Goal: Task Accomplishment & Management: Use online tool/utility

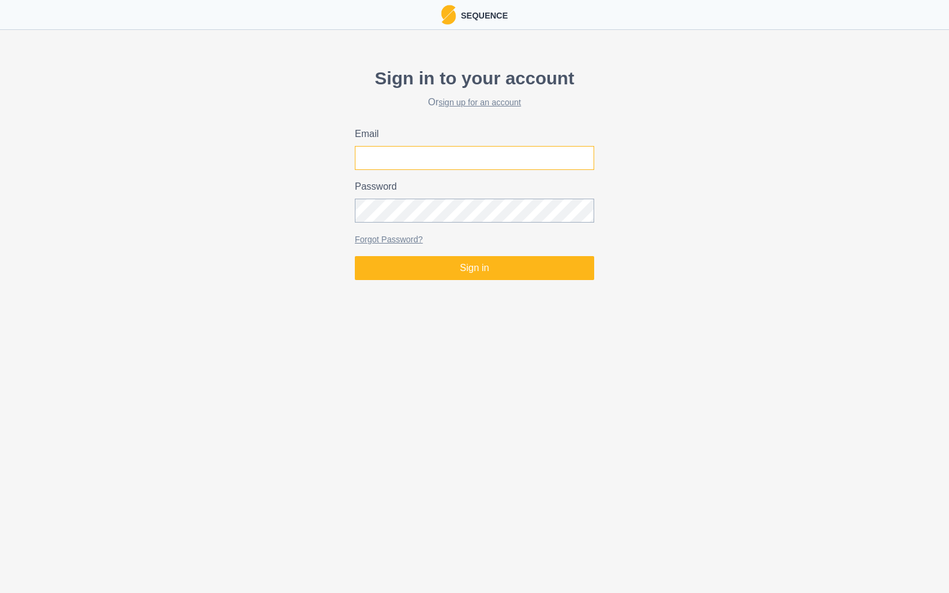
click at [491, 158] on input "Email" at bounding box center [474, 158] width 239 height 24
type input "[PERSON_NAME][EMAIL_ADDRESS][PERSON_NAME][DOMAIN_NAME]"
click at [355, 256] on button "Sign in" at bounding box center [474, 268] width 239 height 24
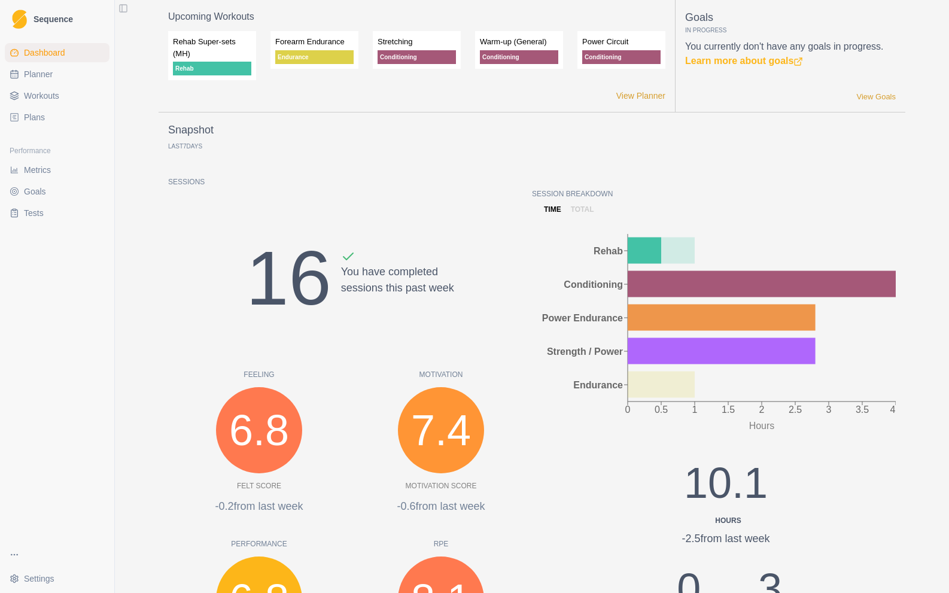
click at [42, 77] on span "Planner" at bounding box center [38, 74] width 29 height 12
select select "month"
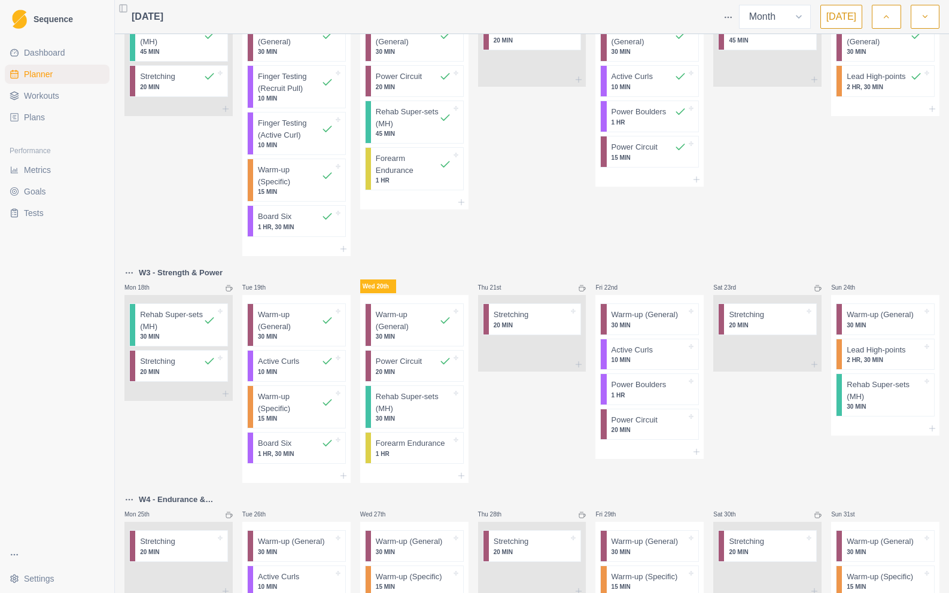
scroll to position [475, 0]
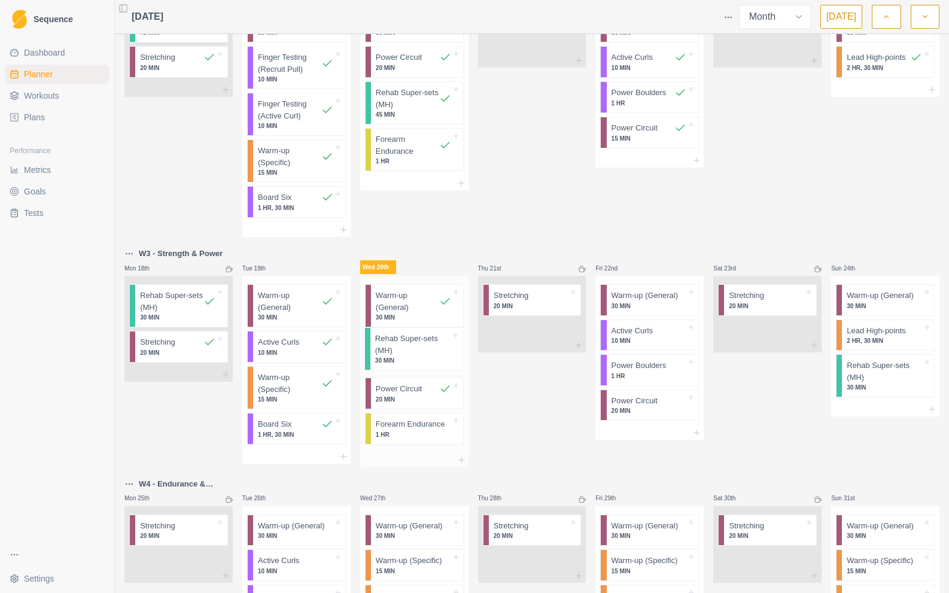
drag, startPoint x: 408, startPoint y: 391, endPoint x: 409, endPoint y: 350, distance: 41.9
click at [409, 350] on div "Warm-up (General) 30 MIN Power Circuit 20 MIN Rehab Super-sets (MH) 30 MIN Fore…" at bounding box center [414, 364] width 108 height 177
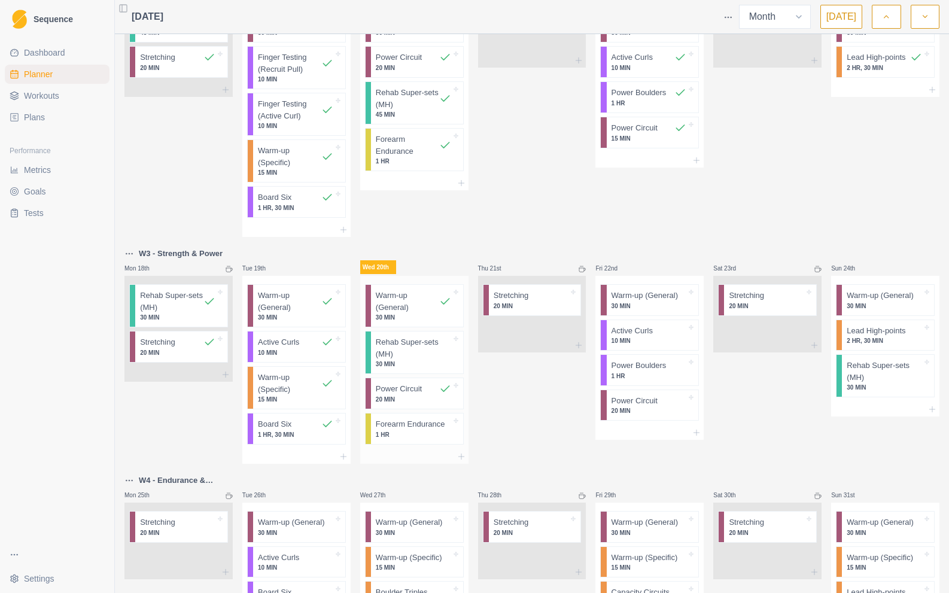
click at [422, 359] on p "Rehab Super-sets (MH)" at bounding box center [413, 347] width 75 height 23
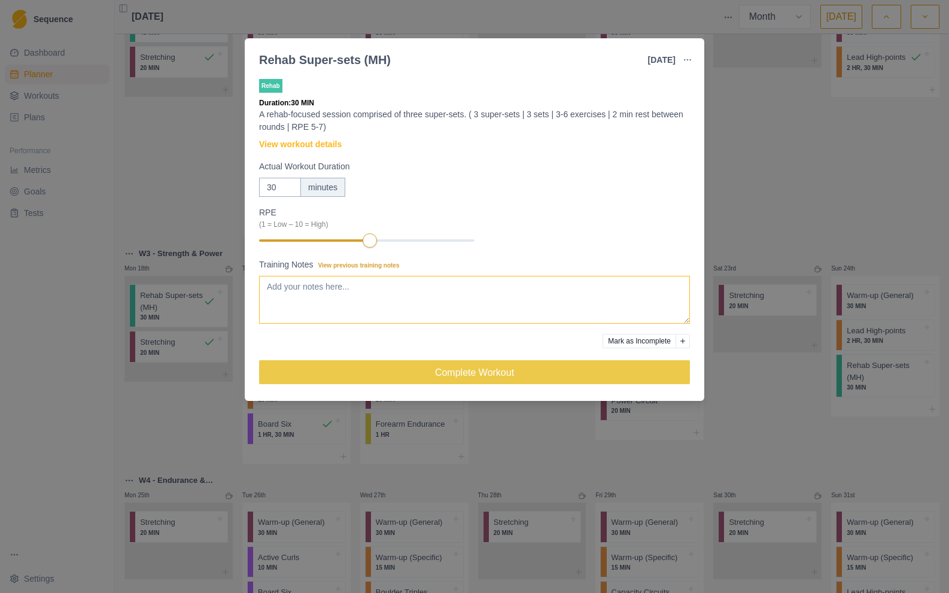
click at [362, 288] on textarea "Training Notes View previous training notes" at bounding box center [474, 300] width 431 height 48
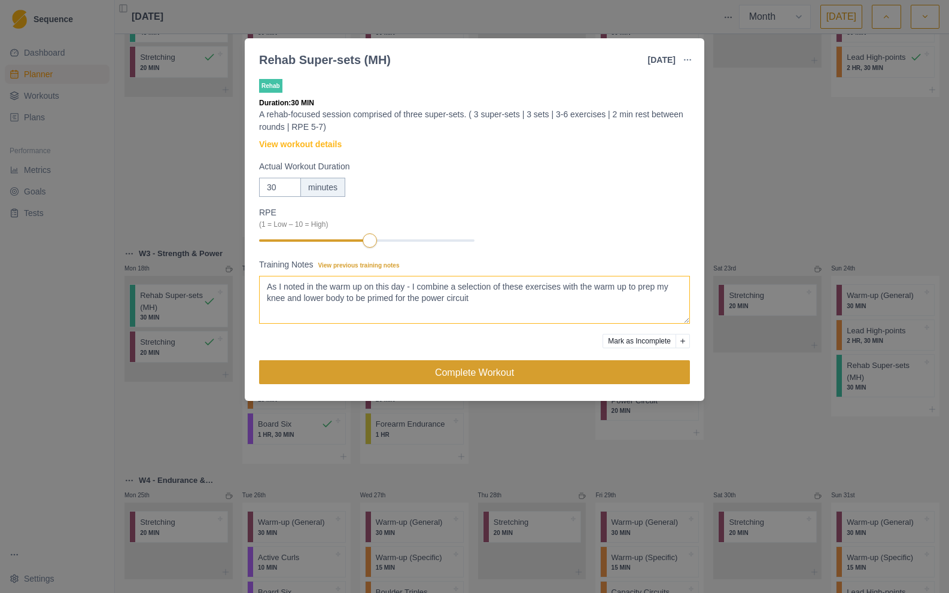
type textarea "As I noted in the warm up on this day - I combine a selection of these exercise…"
click at [503, 369] on button "Complete Workout" at bounding box center [474, 372] width 431 height 24
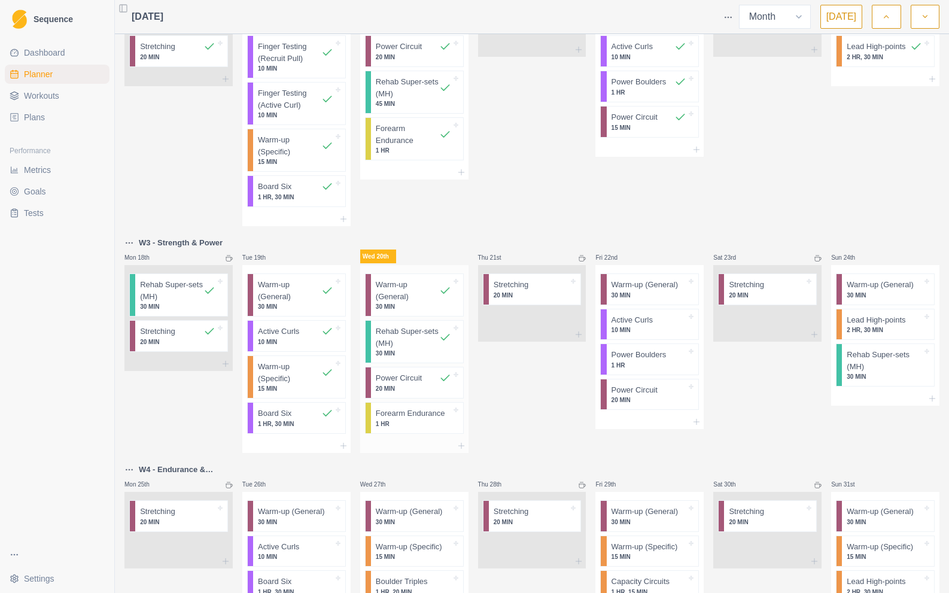
scroll to position [488, 0]
